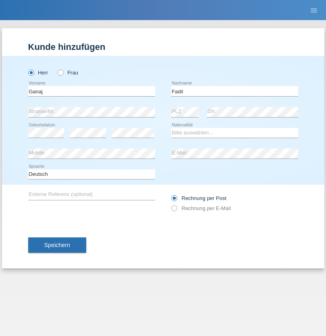
type input "Fadil"
select select "XK"
select select "C"
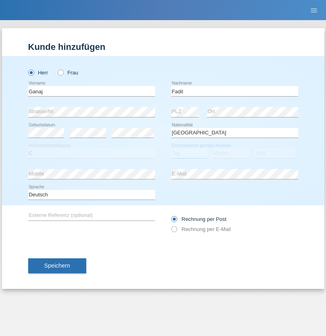
select select "10"
select select "08"
select select "2021"
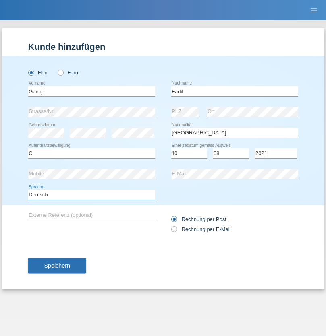
select select "en"
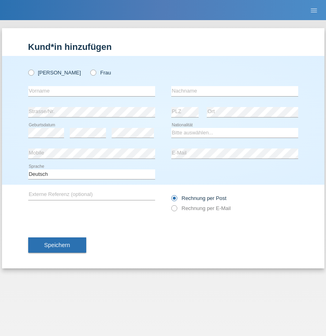
radio input "true"
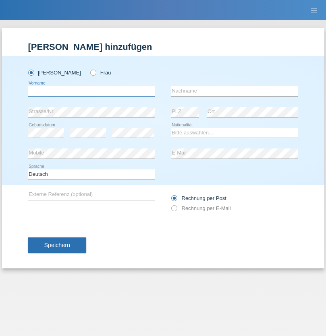
click at [91, 91] on input "text" at bounding box center [91, 91] width 127 height 10
type input "Ibrahim"
click at [234, 91] on input "text" at bounding box center [234, 91] width 127 height 10
type input "Muja"
select select "XK"
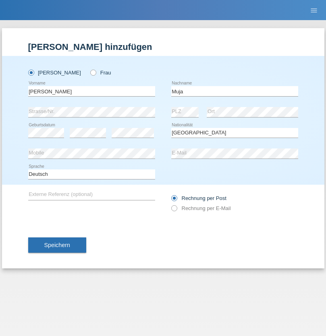
select select "C"
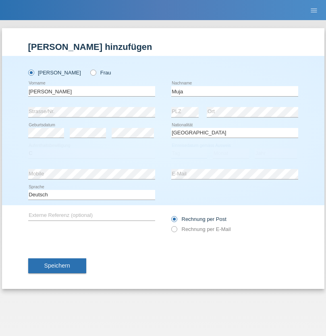
select select "03"
select select "07"
select select "2021"
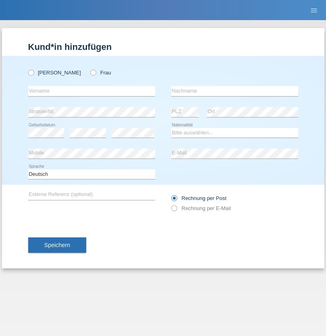
radio input "true"
click at [91, 91] on input "text" at bounding box center [91, 91] width 127 height 10
type input "Thomas"
click at [234, 91] on input "text" at bounding box center [234, 91] width 127 height 10
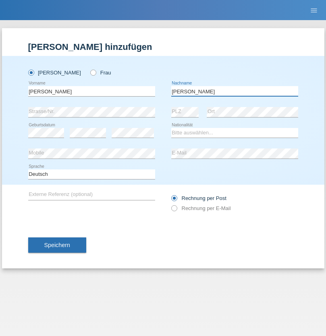
type input "Berger"
select select "CH"
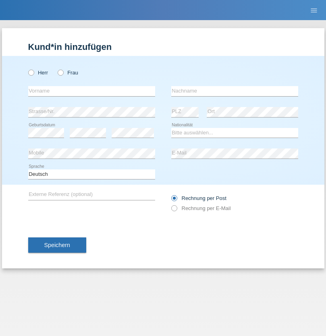
radio input "true"
click at [91, 91] on input "text" at bounding box center [91, 91] width 127 height 10
type input "Teixeira da Silva Moço"
click at [234, 91] on input "text" at bounding box center [234, 91] width 127 height 10
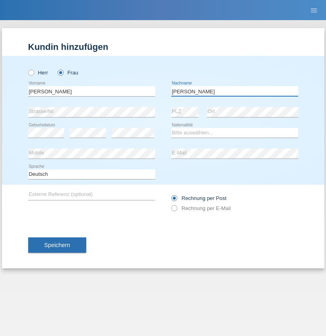
type input "Paula"
select select "PT"
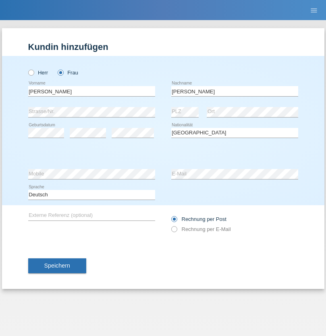
select select "C"
select select "28"
select select "03"
select select "2005"
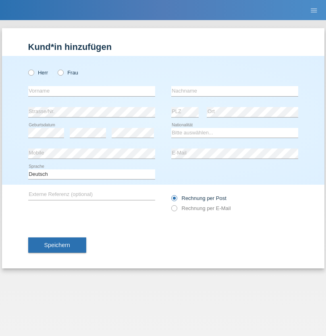
radio input "true"
click at [91, 91] on input "text" at bounding box center [91, 91] width 127 height 10
type input "[PERSON_NAME]"
click at [234, 91] on input "text" at bounding box center [234, 91] width 127 height 10
type input "Dely"
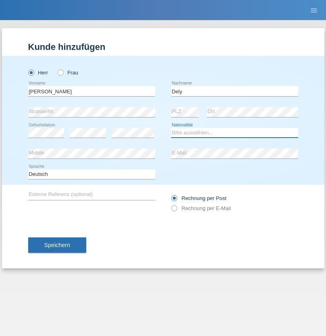
select select "HU"
select select "C"
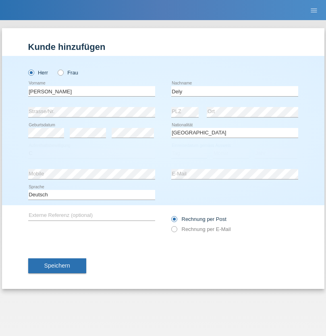
select select "01"
select select "05"
select select "2021"
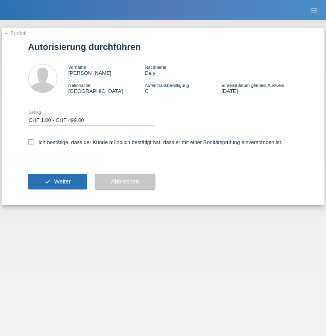
select select "1"
checkbox input "true"
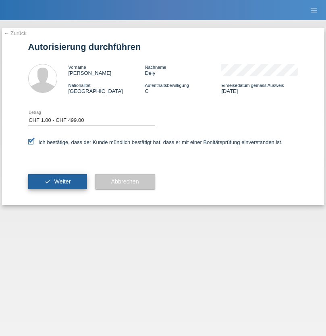
click at [57, 181] on span "Weiter" at bounding box center [62, 181] width 16 height 6
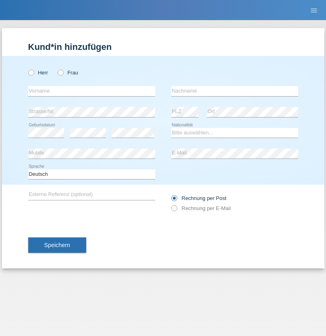
radio input "true"
click at [91, 91] on input "text" at bounding box center [91, 91] width 127 height 10
type input "Patric"
click at [234, 91] on input "text" at bounding box center [234, 91] width 127 height 10
type input "Cantos"
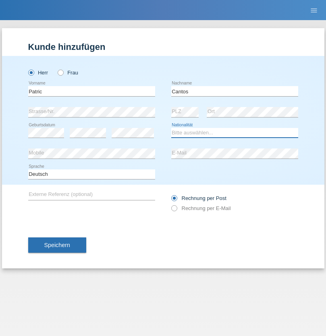
select select "ES"
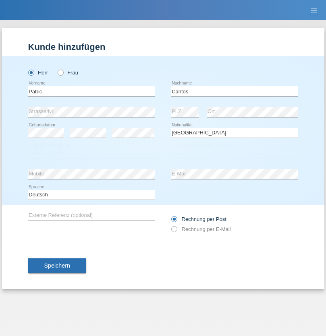
select select "C"
select select "07"
select select "09"
select select "1979"
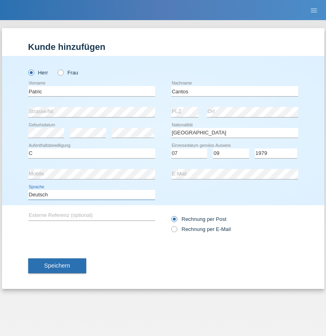
select select "en"
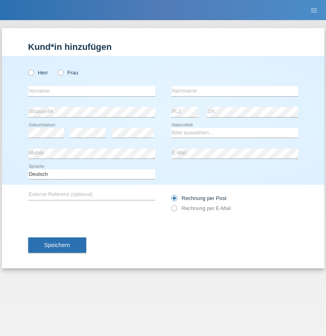
radio input "true"
click at [91, 91] on input "text" at bounding box center [91, 91] width 127 height 10
type input "Allan"
click at [234, 91] on input "text" at bounding box center [234, 91] width 127 height 10
type input "Theurillat"
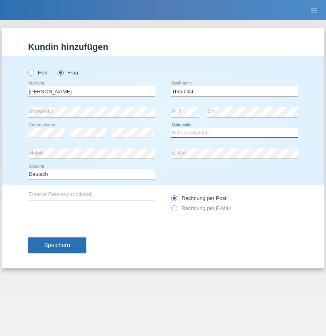
select select "CH"
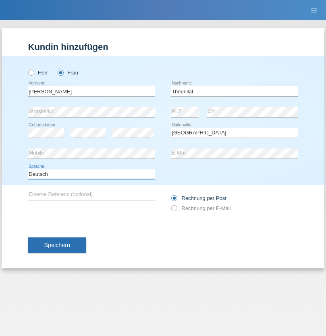
select select "en"
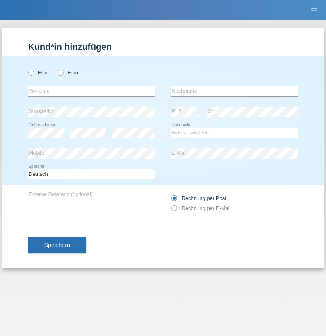
radio input "true"
click at [91, 91] on input "text" at bounding box center [91, 91] width 127 height 10
type input "Jack"
click at [234, 91] on input "text" at bounding box center [234, 91] width 127 height 10
type input "Graf"
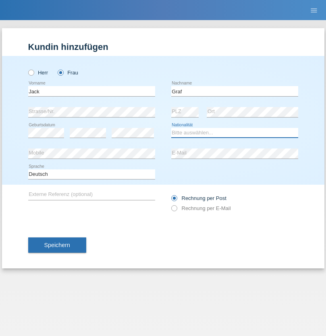
select select "CH"
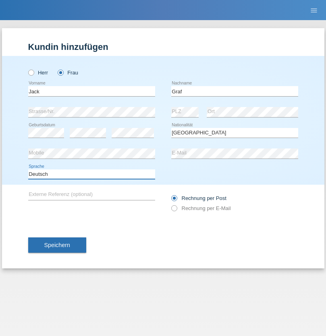
select select "en"
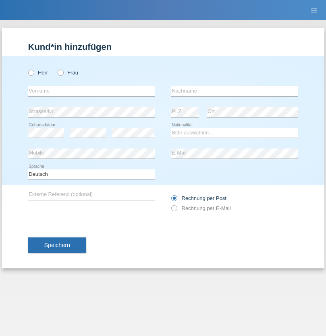
radio input "true"
click at [91, 91] on input "text" at bounding box center [91, 91] width 127 height 10
type input "Teklay"
click at [234, 91] on input "text" at bounding box center [234, 91] width 127 height 10
type input "Fiori"
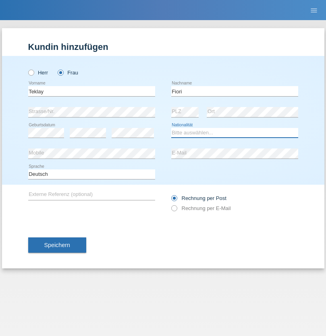
select select "ER"
select select "C"
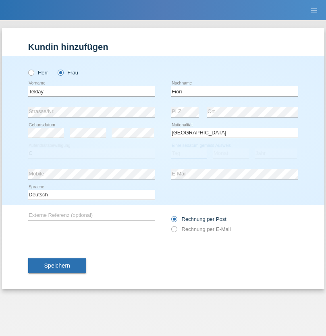
select select "10"
select select "08"
select select "2021"
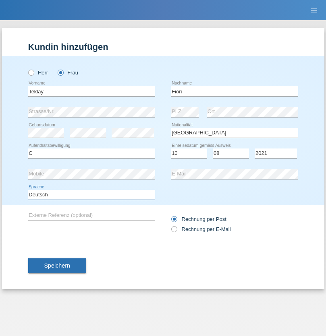
select select "en"
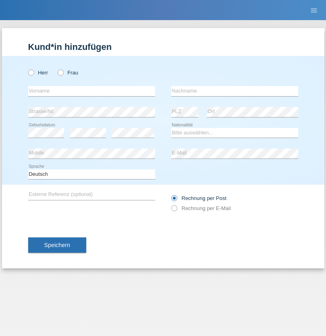
radio input "true"
click at [91, 91] on input "text" at bounding box center [91, 91] width 127 height 10
type input "Sadia"
click at [234, 91] on input "text" at bounding box center [234, 91] width 127 height 10
type input "Nejmaoui"
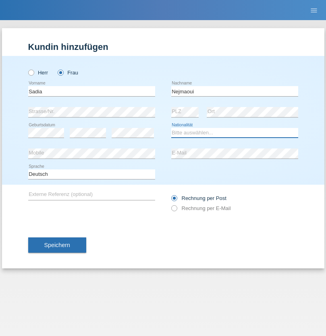
select select "MA"
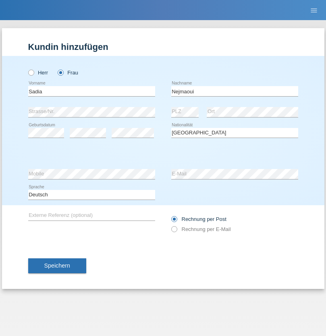
select select "C"
select select "01"
select select "06"
select select "1964"
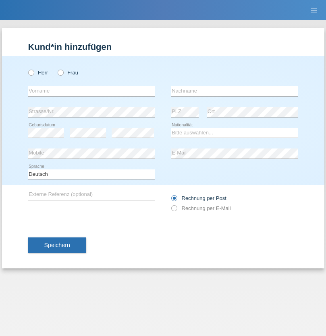
radio input "true"
click at [91, 91] on input "text" at bounding box center [91, 91] width 127 height 10
type input "Carlos"
click at [234, 91] on input "text" at bounding box center [234, 91] width 127 height 10
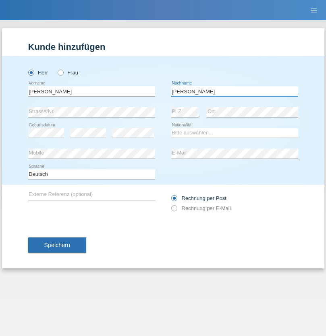
type input "Nobrega"
select select "CH"
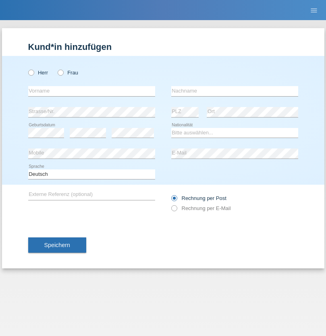
radio input "true"
click at [91, 91] on input "text" at bounding box center [91, 91] width 127 height 10
type input "Thivagaran"
click at [234, 91] on input "text" at bounding box center [234, 91] width 127 height 10
type input "Selvanayagam"
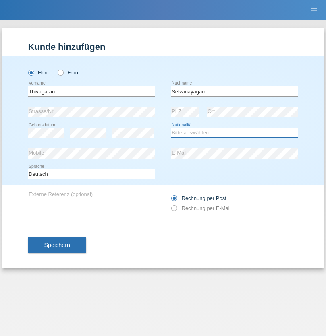
select select "LK"
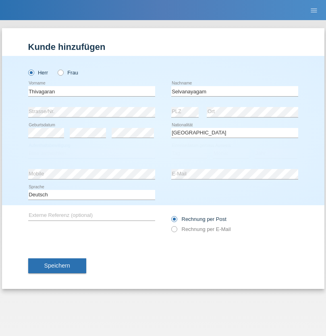
select select "C"
select select "23"
select select "03"
select select "2021"
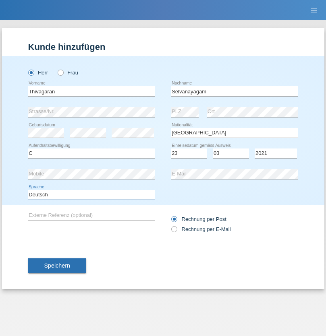
select select "en"
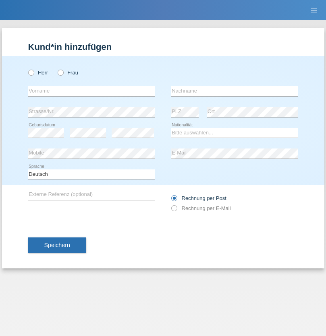
radio input "true"
click at [91, 91] on input "text" at bounding box center [91, 91] width 127 height 10
type input "[PERSON_NAME]"
click at [234, 91] on input "text" at bounding box center [234, 91] width 127 height 10
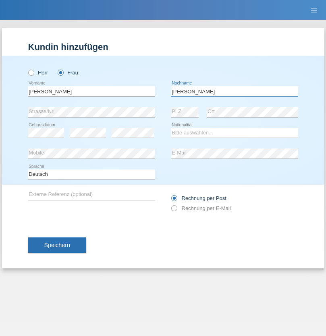
type input "[PERSON_NAME]"
select select "CH"
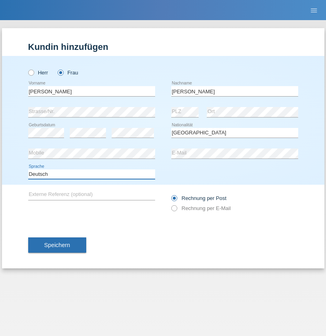
select select "en"
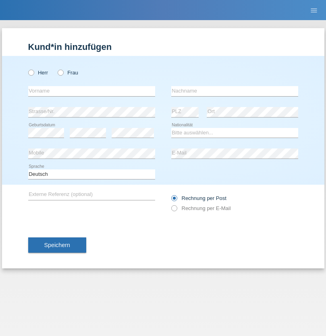
radio input "true"
click at [91, 91] on input "text" at bounding box center [91, 91] width 127 height 10
type input "Tymur"
click at [234, 91] on input "text" at bounding box center [234, 91] width 127 height 10
type input "Hunderchuk"
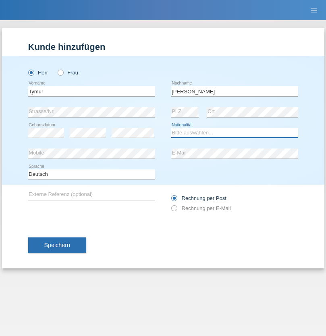
select select "UA"
select select "C"
select select "20"
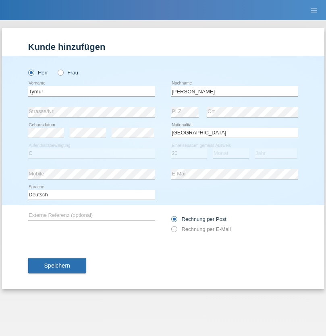
select select "08"
select select "2021"
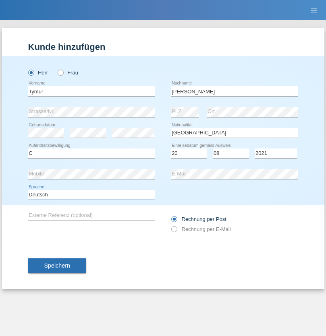
select select "en"
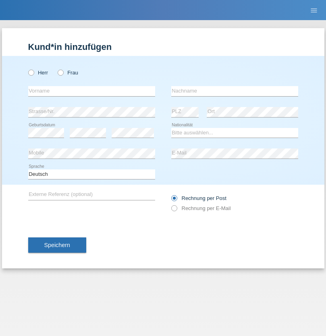
radio input "true"
click at [91, 91] on input "text" at bounding box center [91, 91] width 127 height 10
type input "Tymur"
click at [234, 91] on input "text" at bounding box center [234, 91] width 127 height 10
type input "Hunderchuj"
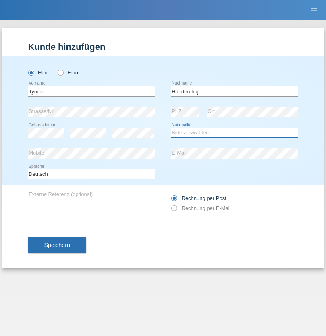
select select "UA"
select select "C"
select select "20"
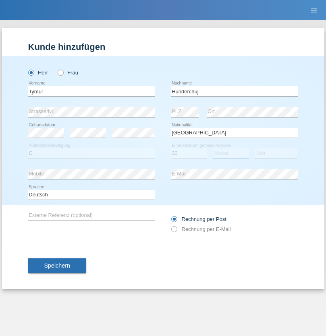
select select "08"
select select "2021"
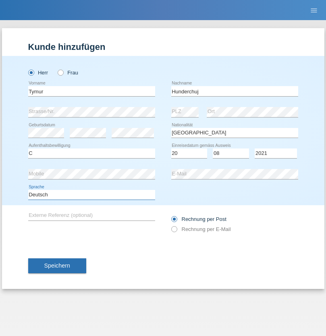
select select "en"
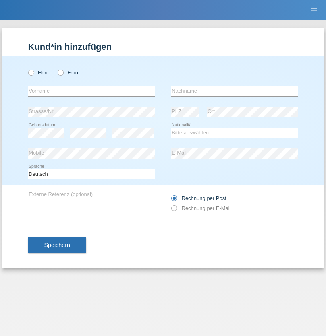
radio input "true"
click at [91, 91] on input "text" at bounding box center [91, 91] width 127 height 10
type input "Dominik"
click at [234, 91] on input "text" at bounding box center [234, 91] width 127 height 10
type input "Tropp"
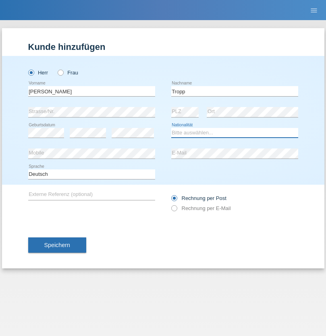
select select "SK"
select select "C"
select select "10"
select select "08"
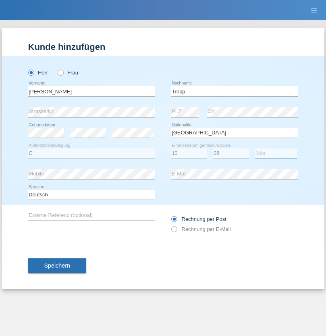
select select "2021"
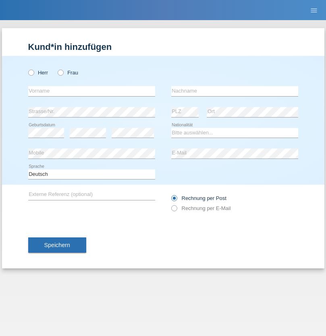
radio input "true"
click at [91, 91] on input "text" at bounding box center [91, 91] width 127 height 10
type input "Dirk"
click at [234, 91] on input "text" at bounding box center [234, 91] width 127 height 10
type input "Ringle"
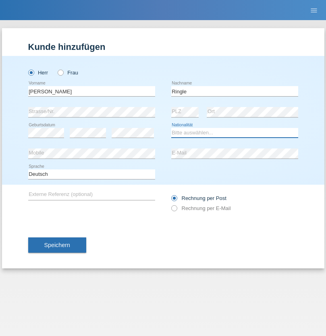
select select "DE"
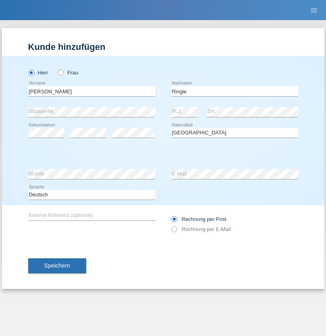
select select "C"
select select "06"
select select "01"
select select "2021"
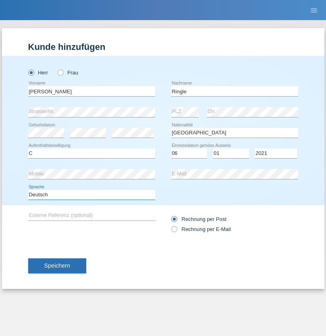
select select "en"
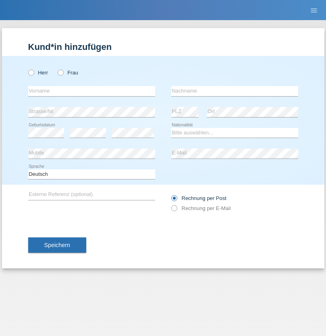
radio input "true"
click at [91, 91] on input "text" at bounding box center [91, 91] width 127 height 10
type input "Junior"
click at [234, 91] on input "text" at bounding box center [234, 91] width 127 height 10
type input "[PERSON_NAME]"
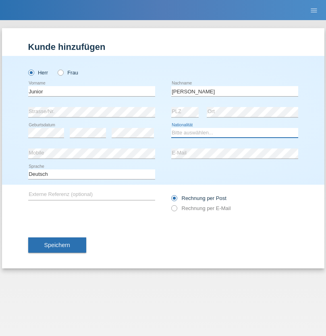
select select "CH"
radio input "true"
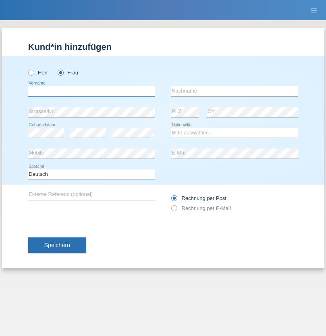
click at [91, 91] on input "text" at bounding box center [91, 91] width 127 height 10
type input "Maria Fernanda"
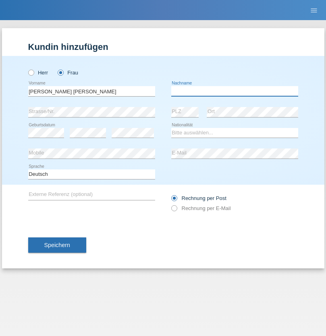
click at [234, 91] on input "text" at bounding box center [234, 91] width 127 height 10
type input "Knusel Campillo"
select select "CH"
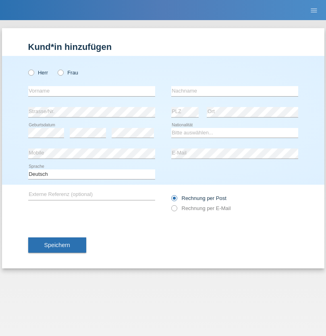
radio input "true"
click at [91, 91] on input "text" at bounding box center [91, 91] width 127 height 10
type input "[PERSON_NAME]"
click at [234, 91] on input "text" at bounding box center [234, 91] width 127 height 10
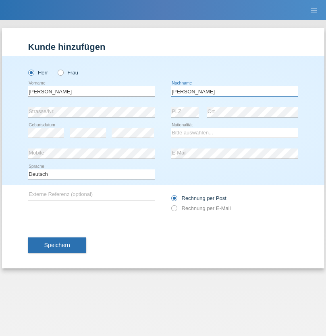
type input "[PERSON_NAME]"
select select "XK"
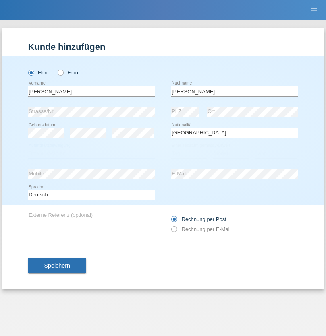
select select "C"
select select "08"
select select "02"
select select "1979"
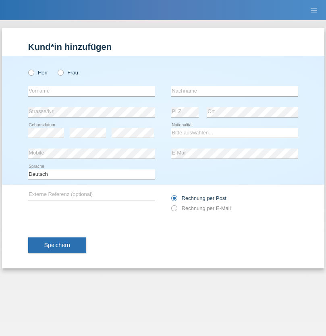
radio input "true"
click at [91, 91] on input "text" at bounding box center [91, 91] width 127 height 10
type input "[PERSON_NAME]"
click at [234, 91] on input "text" at bounding box center [234, 91] width 127 height 10
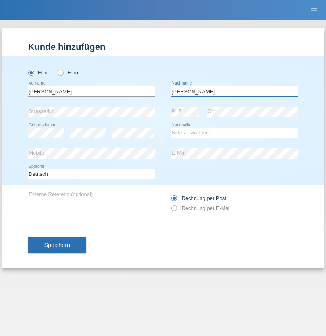
type input "[PERSON_NAME]"
select select "CH"
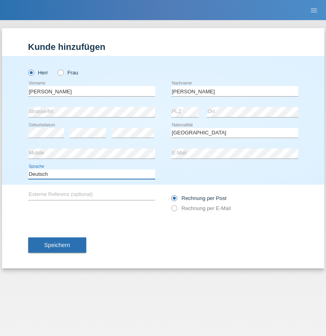
select select "en"
